Goal: Information Seeking & Learning: Learn about a topic

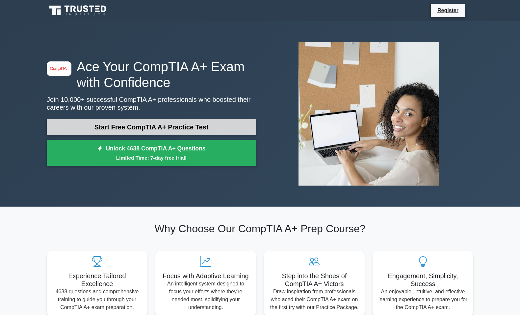
click at [179, 128] on link "Start Free CompTIA A+ Practice Test" at bounding box center [151, 127] width 209 height 16
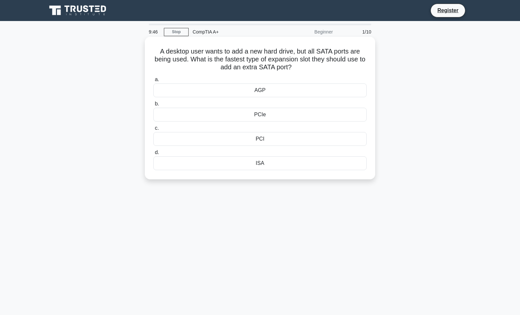
click at [268, 118] on div "PCIe" at bounding box center [259, 115] width 213 height 14
click at [153, 106] on input "b. PCIe" at bounding box center [153, 104] width 0 height 4
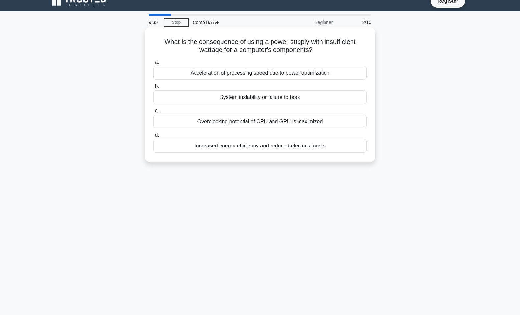
scroll to position [8, 0]
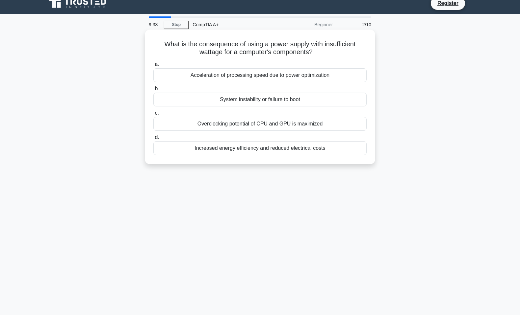
click at [268, 102] on div "System instability or failure to boot" at bounding box center [259, 100] width 213 height 14
click at [153, 91] on input "b. System instability or failure to boot" at bounding box center [153, 89] width 0 height 4
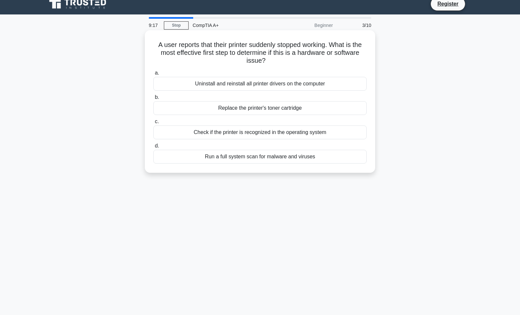
scroll to position [8, 0]
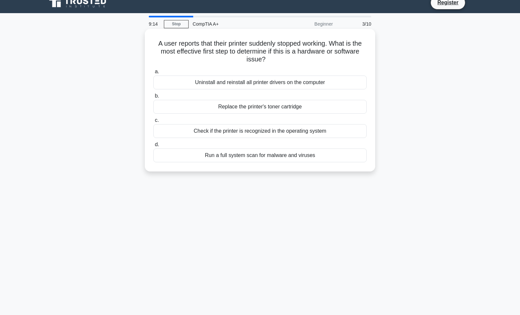
click at [264, 85] on div "Uninstall and reinstall all printer drivers on the computer" at bounding box center [259, 83] width 213 height 14
click at [153, 74] on input "a. Uninstall and reinstall all printer drivers on the computer" at bounding box center [153, 72] width 0 height 4
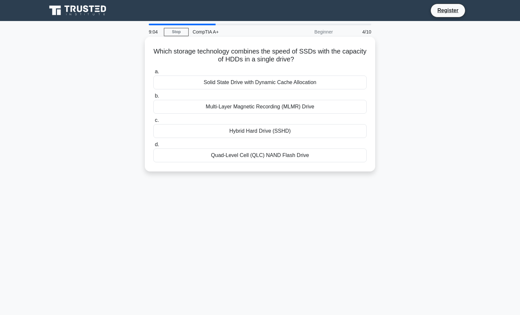
scroll to position [0, 0]
click at [283, 84] on div "Solid State Drive with Dynamic Cache Allocation" at bounding box center [259, 83] width 213 height 14
click at [153, 74] on input "a. Solid State Drive with Dynamic Cache Allocation" at bounding box center [153, 72] width 0 height 4
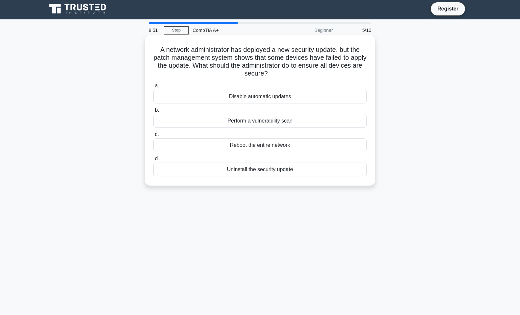
scroll to position [2, 0]
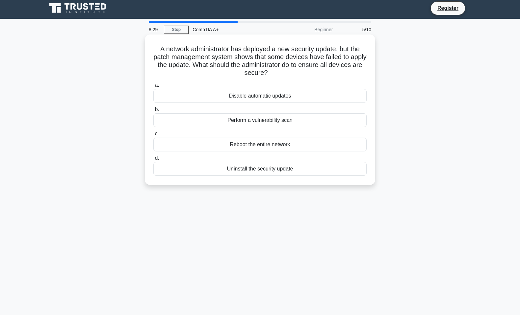
click at [259, 123] on div "Perform a vulnerability scan" at bounding box center [259, 120] width 213 height 14
click at [153, 112] on input "b. Perform a vulnerability scan" at bounding box center [153, 110] width 0 height 4
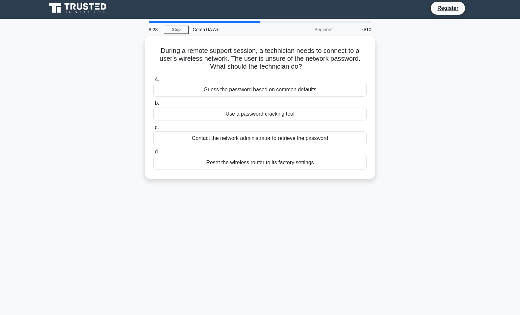
scroll to position [0, 0]
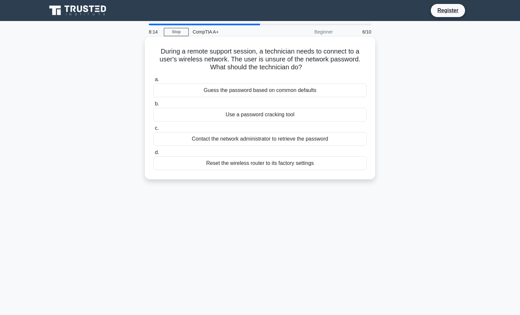
click at [278, 142] on div "Contact the network administrator to retrieve the password" at bounding box center [259, 139] width 213 height 14
click at [153, 131] on input "c. Contact the network administrator to retrieve the password" at bounding box center [153, 128] width 0 height 4
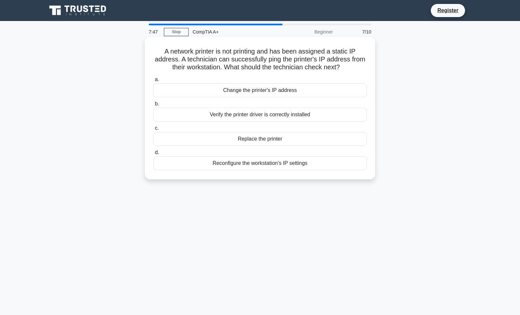
click at [280, 118] on div "Verify the printer driver is correctly installed" at bounding box center [259, 115] width 213 height 14
click at [153, 106] on input "b. Verify the printer driver is correctly installed" at bounding box center [153, 104] width 0 height 4
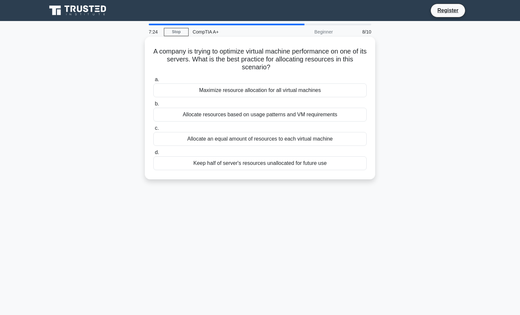
click at [273, 118] on div "Allocate resources based on usage patterns and VM requirements" at bounding box center [259, 115] width 213 height 14
click at [153, 106] on input "b. Allocate resources based on usage patterns and VM requirements" at bounding box center [153, 104] width 0 height 4
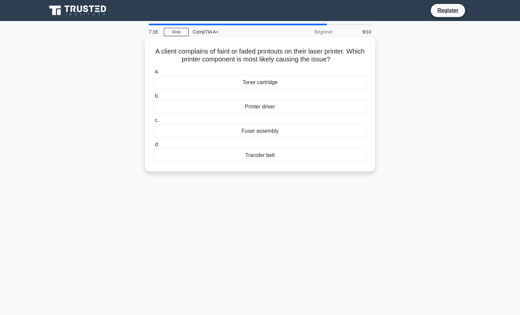
click at [290, 84] on div "Toner cartridge" at bounding box center [259, 83] width 213 height 14
click at [153, 74] on input "a. Toner cartridge" at bounding box center [153, 72] width 0 height 4
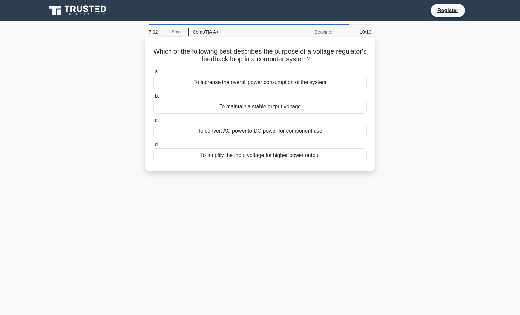
click at [275, 109] on div "To maintain a stable output voltage" at bounding box center [259, 107] width 213 height 14
click at [153, 98] on input "b. To maintain a stable output voltage" at bounding box center [153, 96] width 0 height 4
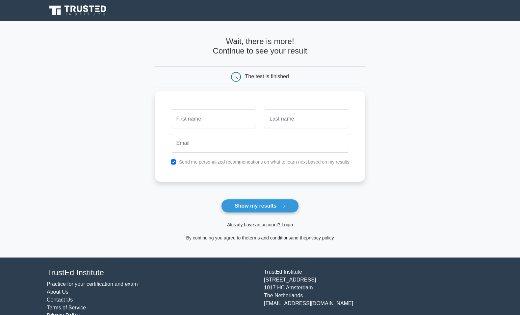
click at [252, 115] on input "text" at bounding box center [213, 119] width 85 height 19
click at [228, 117] on input "text" at bounding box center [213, 119] width 85 height 19
type input "Johnnie"
type input "Junior"
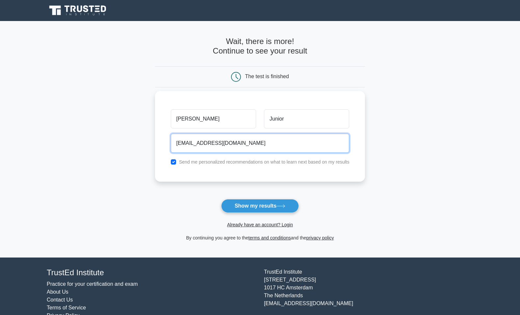
type input "Johnniewilliams3017@gmail.com"
click at [259, 206] on button "Show my results" at bounding box center [260, 206] width 78 height 14
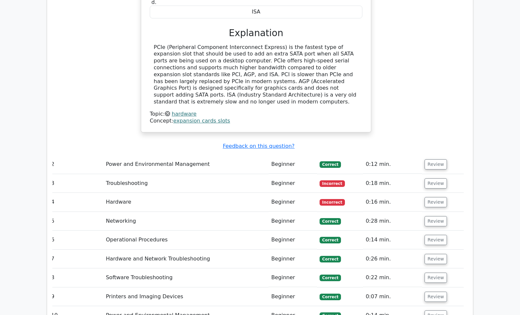
scroll to position [689, 0]
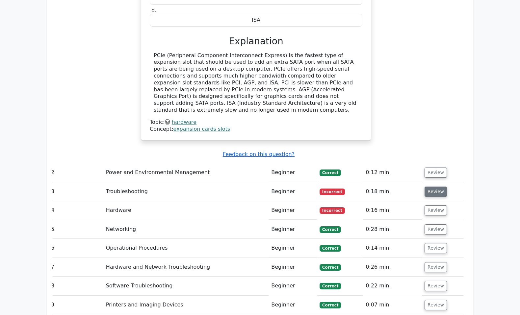
click at [424, 187] on button "Review" at bounding box center [435, 192] width 22 height 10
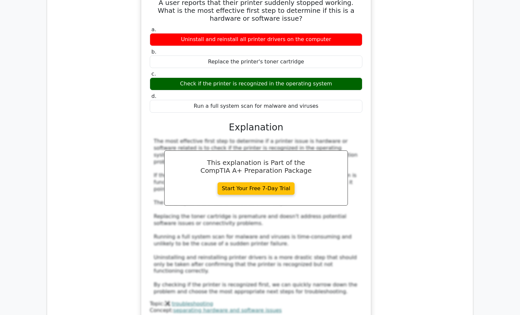
scroll to position [939, 0]
